Goal: Task Accomplishment & Management: Complete application form

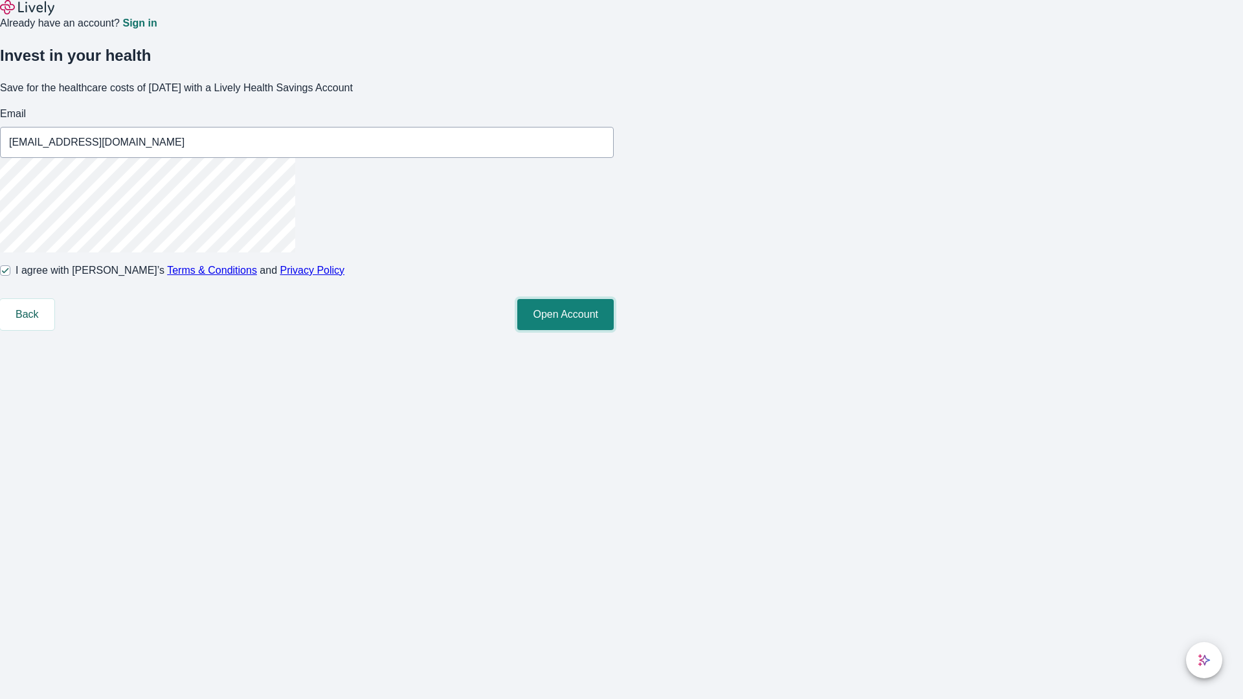
click at [614, 330] on button "Open Account" at bounding box center [565, 314] width 96 height 31
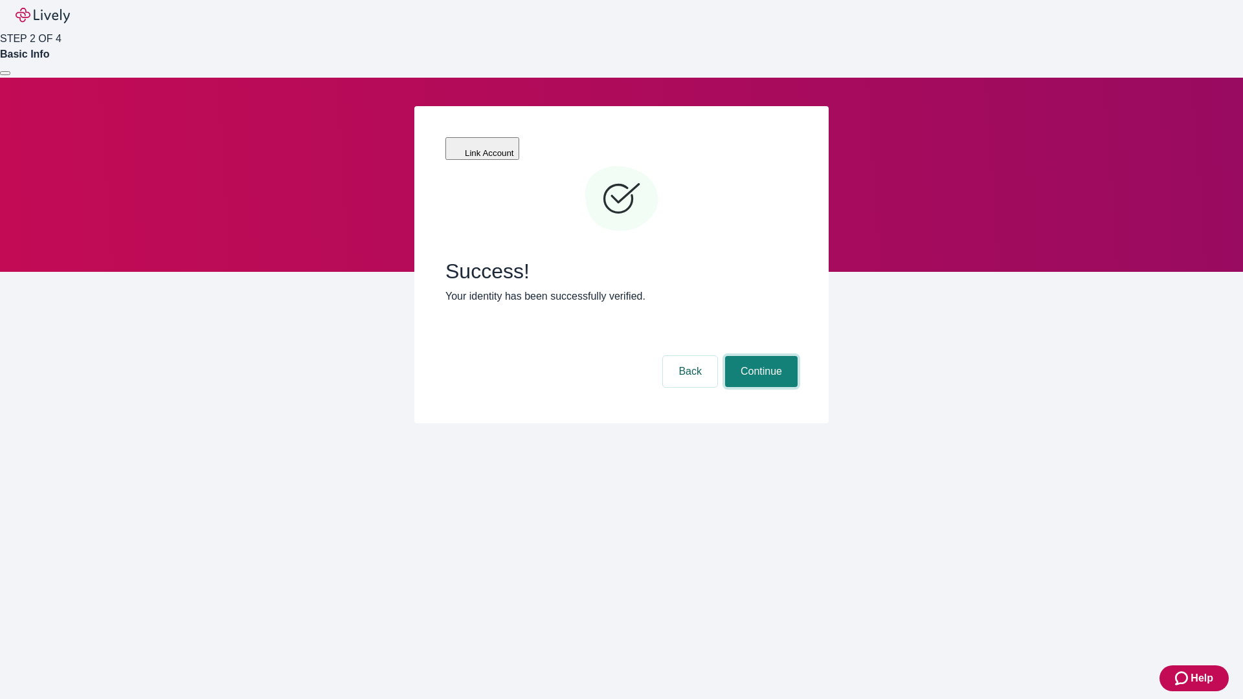
click at [759, 356] on button "Continue" at bounding box center [761, 371] width 73 height 31
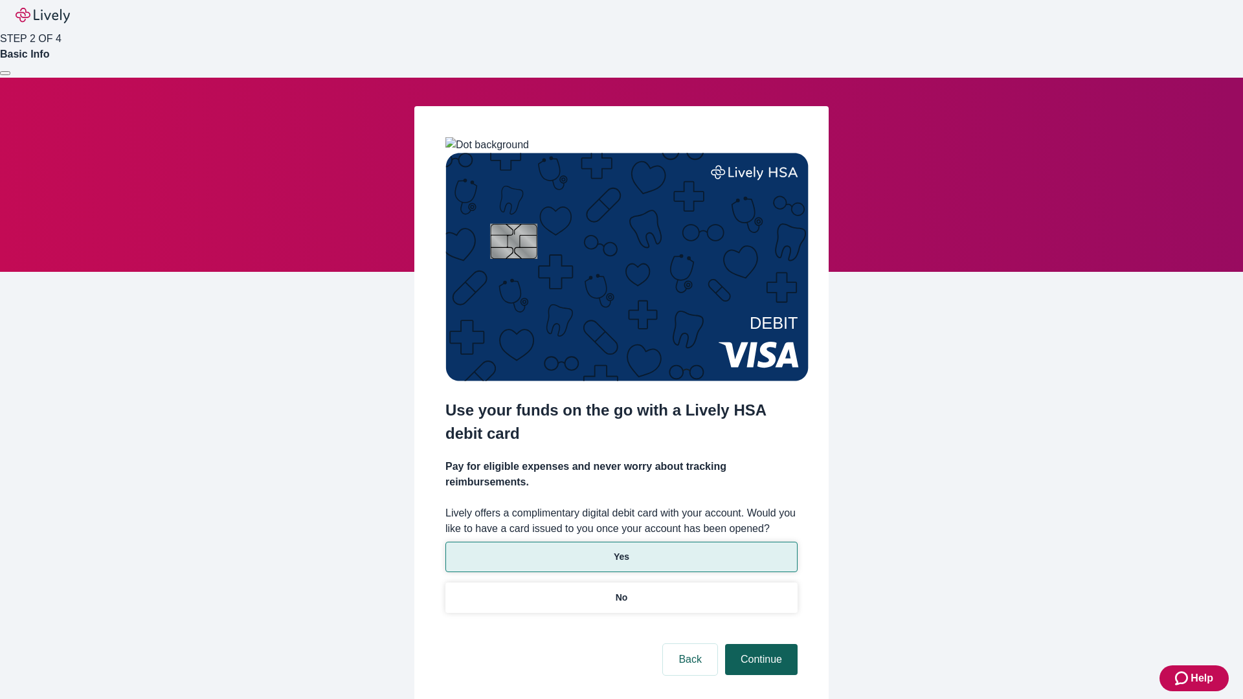
click at [621, 591] on p "No" at bounding box center [622, 598] width 12 height 14
click at [759, 644] on button "Continue" at bounding box center [761, 659] width 73 height 31
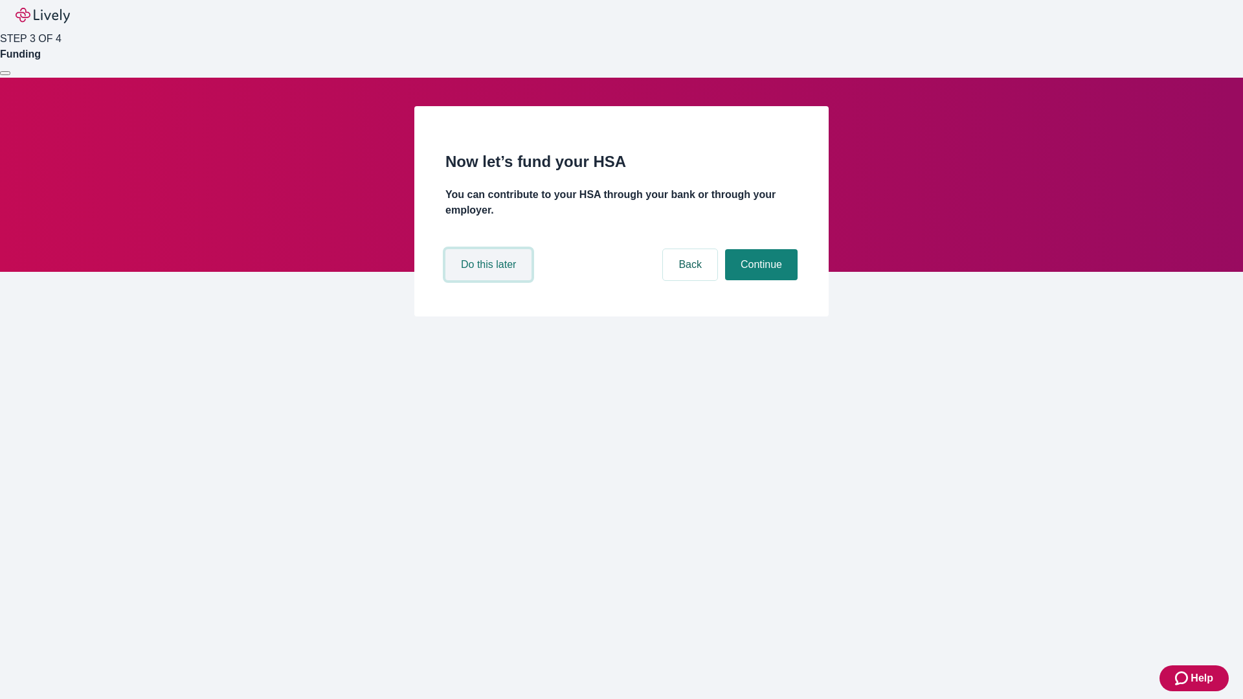
click at [490, 280] on button "Do this later" at bounding box center [488, 264] width 86 height 31
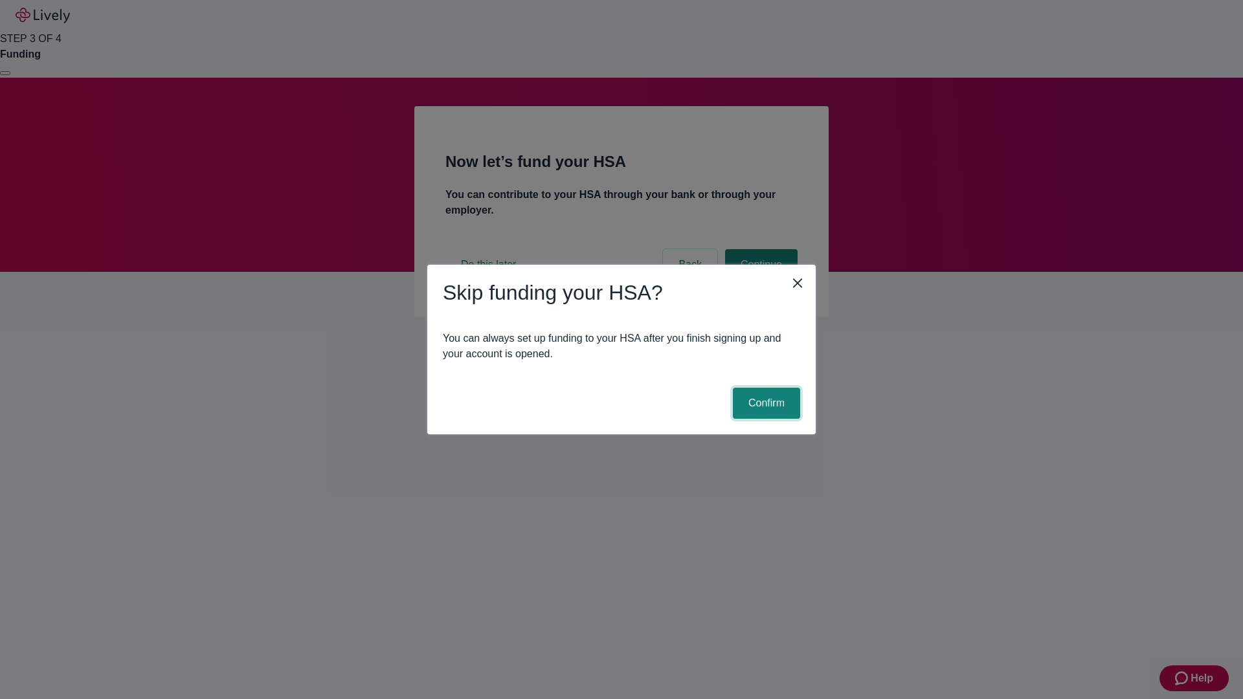
click at [764, 403] on button "Confirm" at bounding box center [766, 403] width 67 height 31
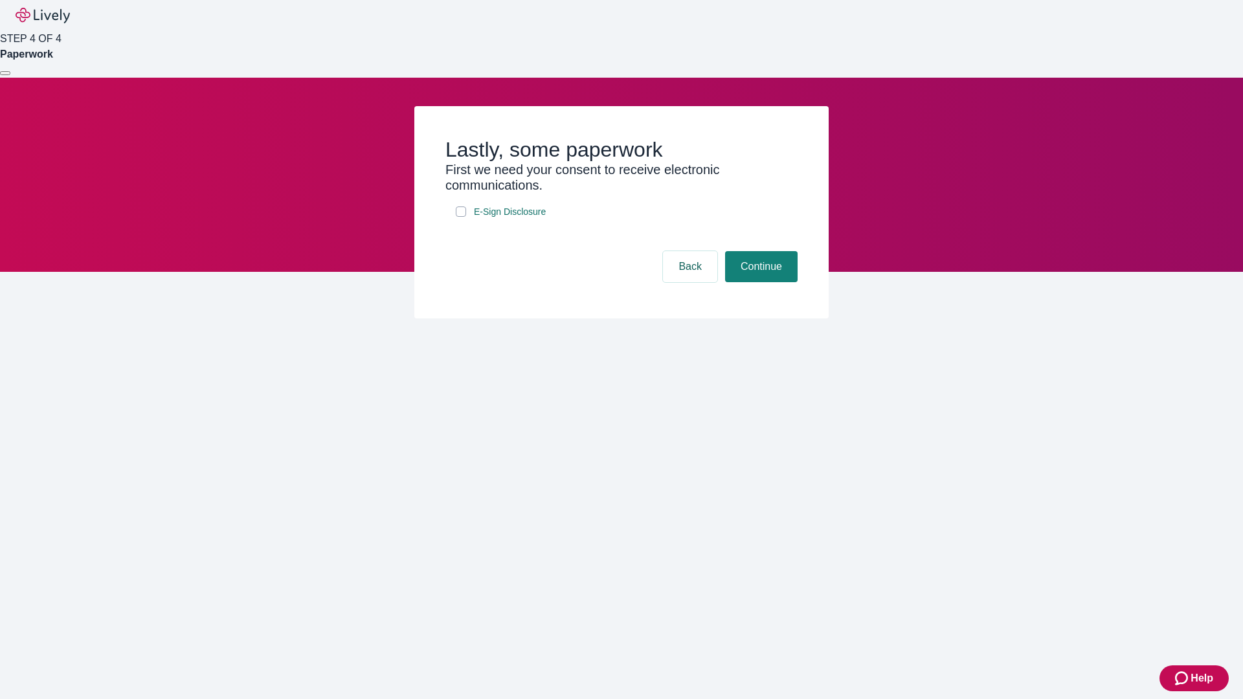
click at [461, 217] on input "E-Sign Disclosure" at bounding box center [461, 211] width 10 height 10
checkbox input "true"
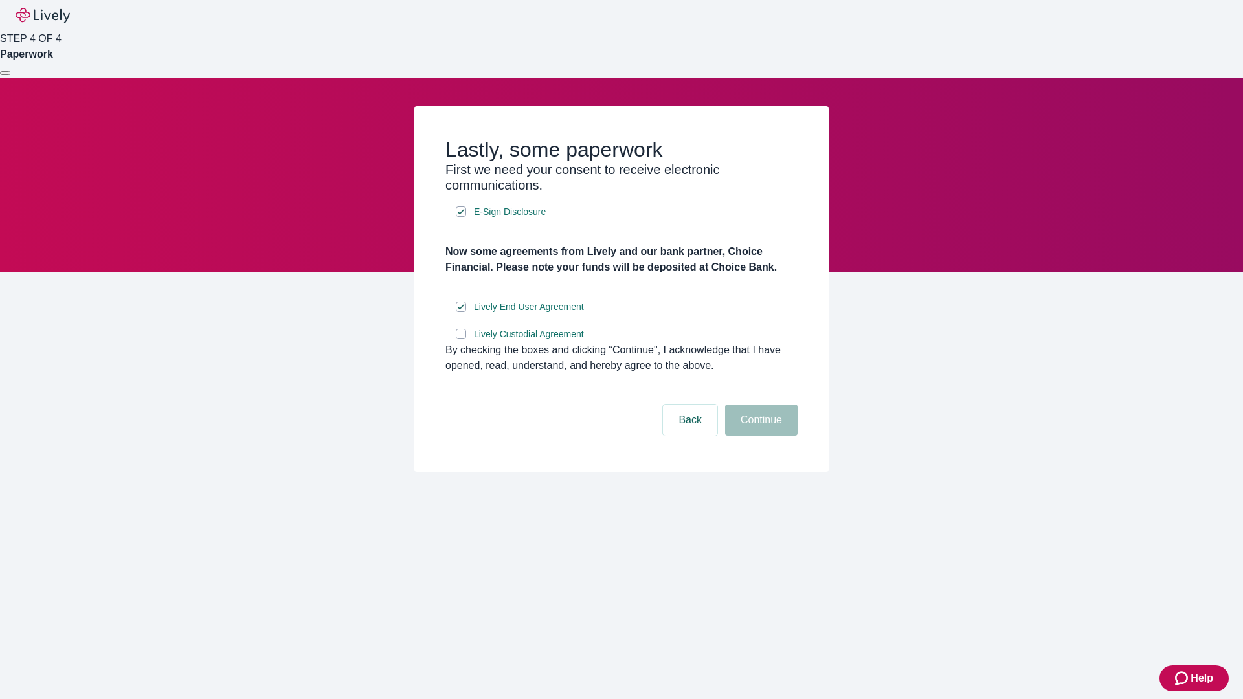
click at [461, 339] on input "Lively Custodial Agreement" at bounding box center [461, 334] width 10 height 10
checkbox input "true"
click at [759, 436] on button "Continue" at bounding box center [761, 420] width 73 height 31
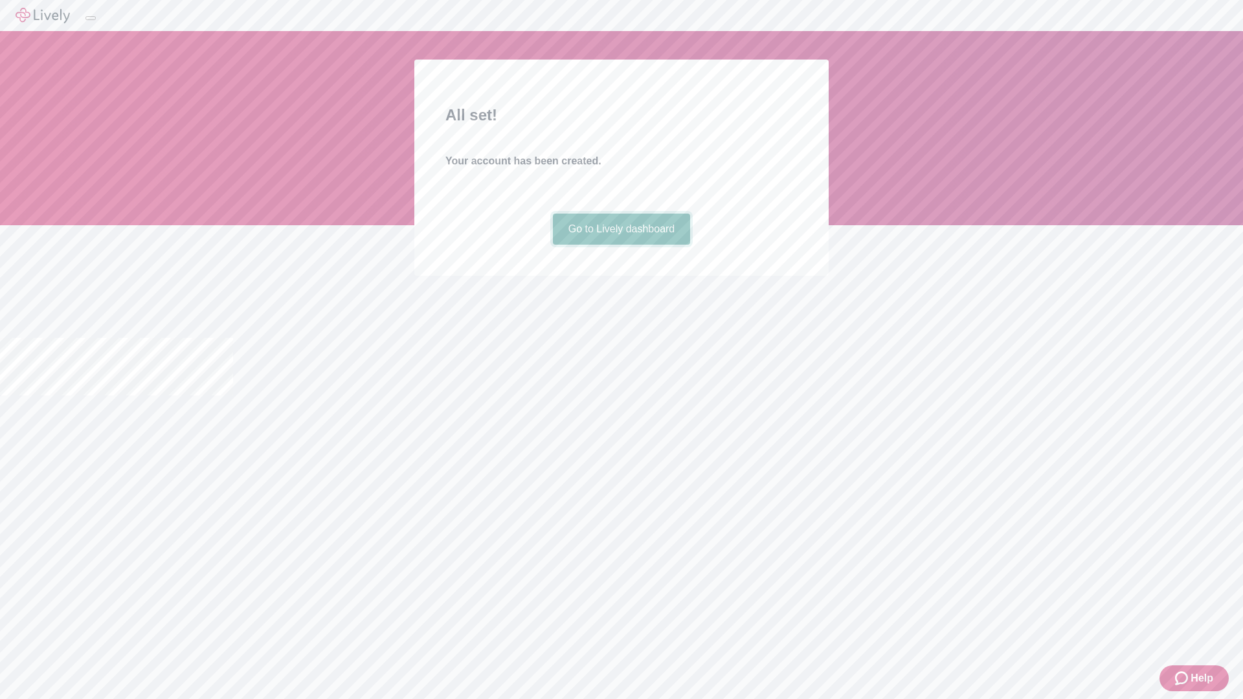
click at [621, 245] on link "Go to Lively dashboard" at bounding box center [622, 229] width 138 height 31
